Goal: Submit feedback/report problem

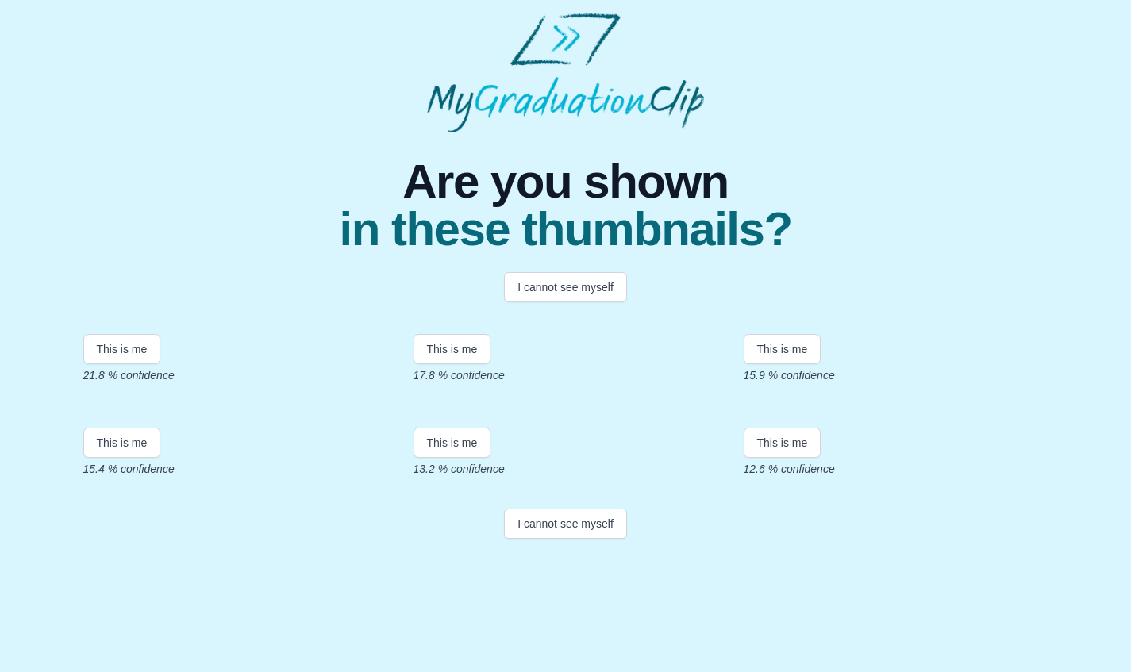
scroll to position [229, 0]
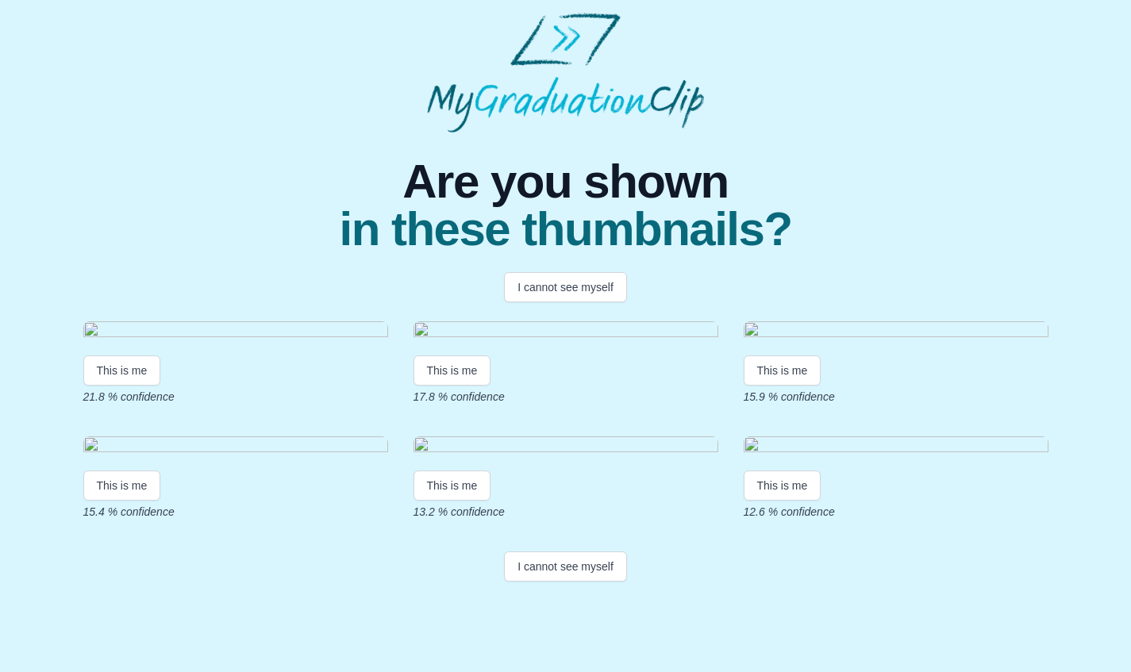
click at [311, 322] on img at bounding box center [235, 332] width 305 height 21
click at [349, 322] on img at bounding box center [235, 332] width 305 height 21
click at [559, 582] on button "I cannot see myself" at bounding box center [565, 567] width 123 height 30
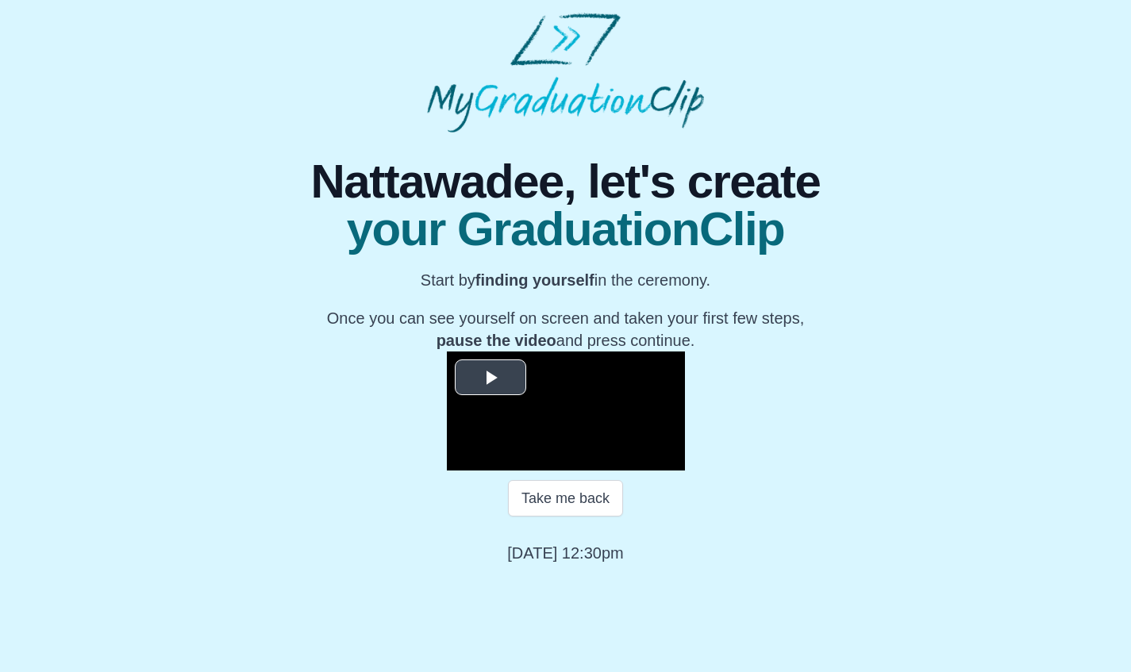
scroll to position [152, 0]
click at [491, 378] on span "Video Player" at bounding box center [491, 378] width 0 height 0
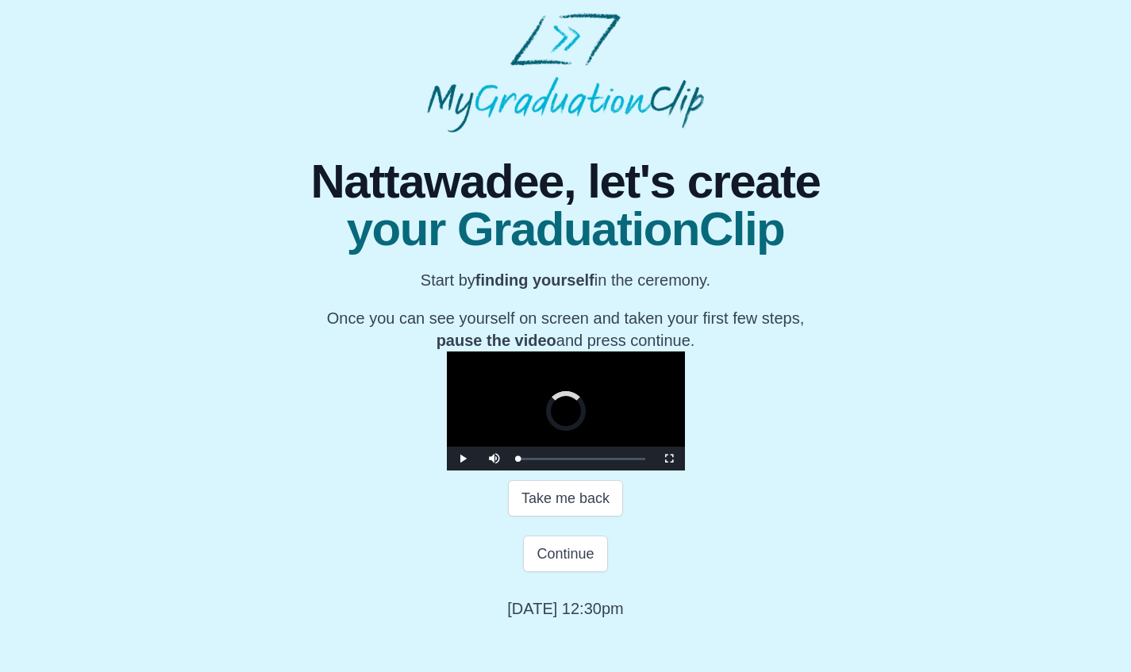
click at [653, 471] on div "Loaded : 0% 38:36 00:03 Progress : 0%" at bounding box center [582, 459] width 143 height 24
click at [463, 459] on span "Video Player" at bounding box center [463, 459] width 0 height 0
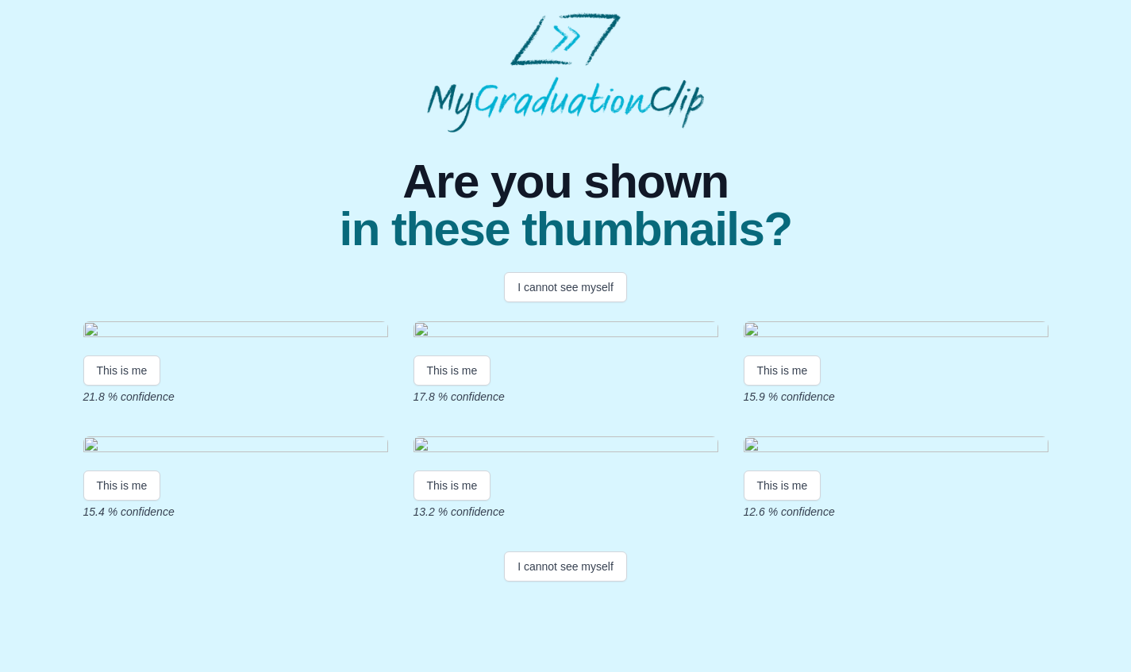
scroll to position [229, 0]
